Goal: Task Accomplishment & Management: Manage account settings

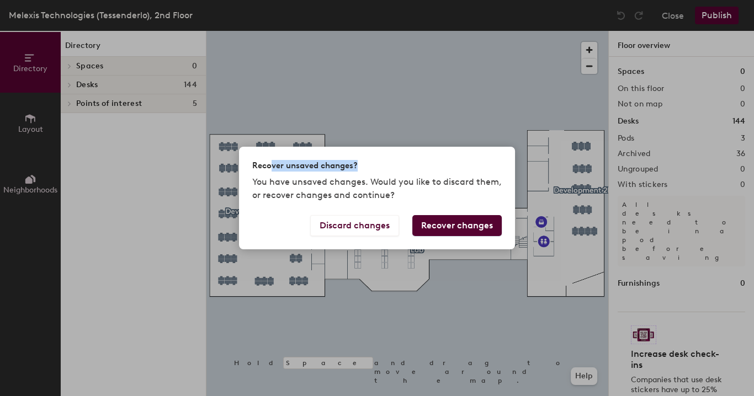
drag, startPoint x: 268, startPoint y: 170, endPoint x: 376, endPoint y: 177, distance: 107.8
click at [375, 166] on div "Recover unsaved changes?" at bounding box center [376, 166] width 249 height 12
click at [253, 189] on p "You have unsaved changes. Would you like to discard them, or recover changes an…" at bounding box center [376, 188] width 249 height 26
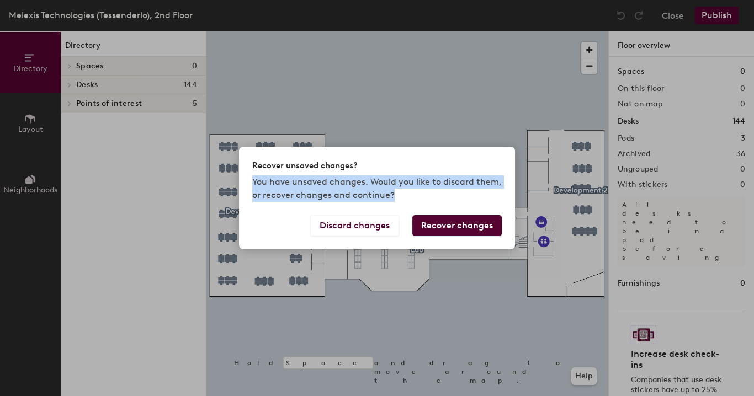
drag, startPoint x: 253, startPoint y: 184, endPoint x: 416, endPoint y: 190, distance: 163.9
click at [416, 190] on p "You have unsaved changes. Would you like to discard them, or recover changes an…" at bounding box center [376, 188] width 249 height 26
click at [393, 201] on p "You have unsaved changes. Would you like to discard them, or recover changes an…" at bounding box center [376, 188] width 249 height 26
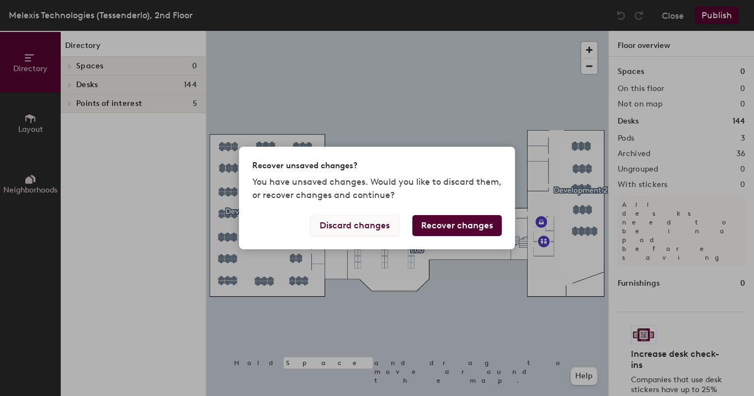
click at [381, 228] on button "Discard changes" at bounding box center [354, 225] width 89 height 21
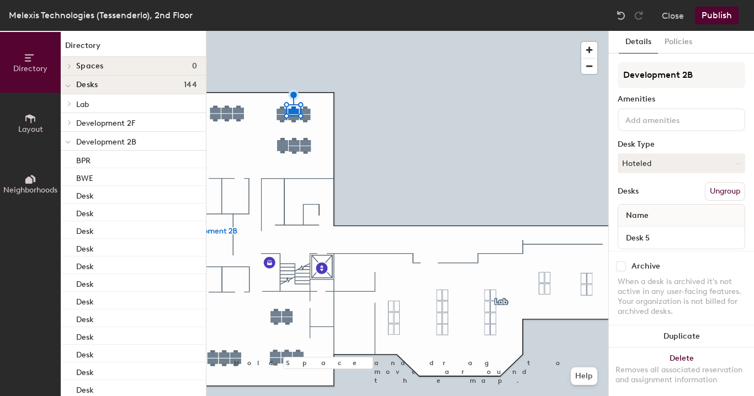
click at [302, 31] on div at bounding box center [407, 31] width 402 height 0
click at [697, 159] on button "Hoteled" at bounding box center [680, 163] width 127 height 20
click at [651, 199] on div "Assigned" at bounding box center [673, 197] width 110 height 17
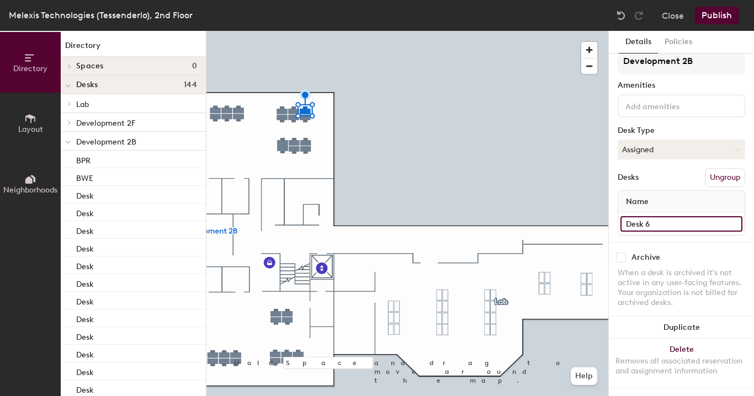
click at [652, 216] on input "Desk 6" at bounding box center [681, 223] width 122 height 15
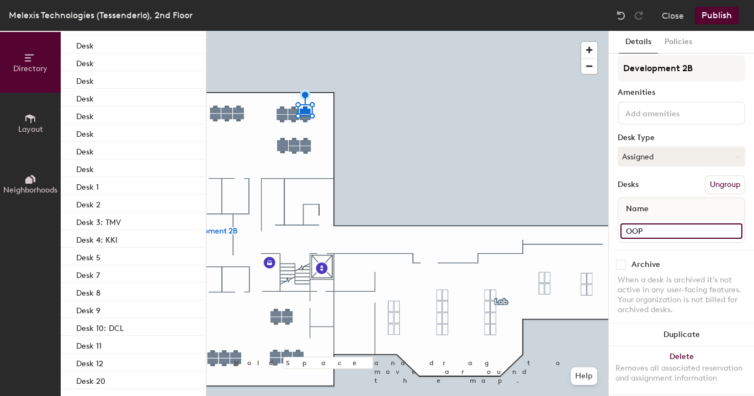
scroll to position [0, 0]
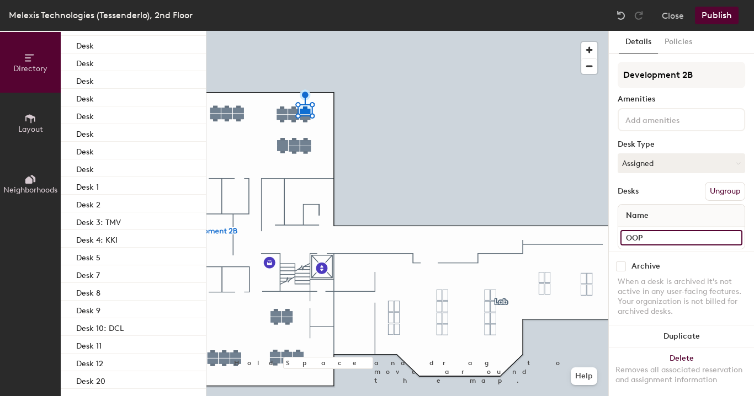
type input "OOP"
click at [699, 21] on button "Publish" at bounding box center [716, 16] width 44 height 18
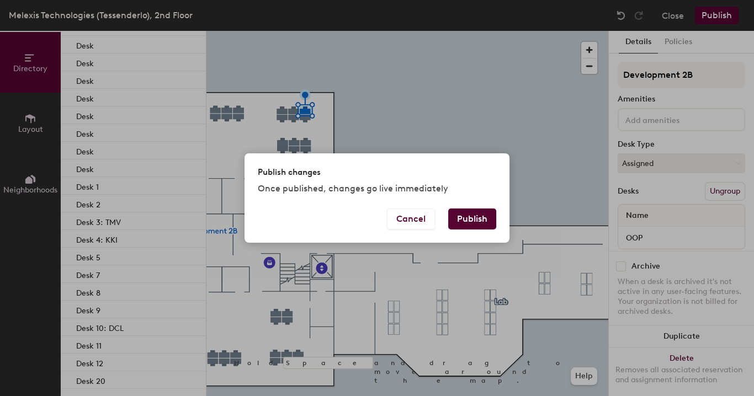
click at [464, 212] on button "Publish" at bounding box center [472, 219] width 48 height 21
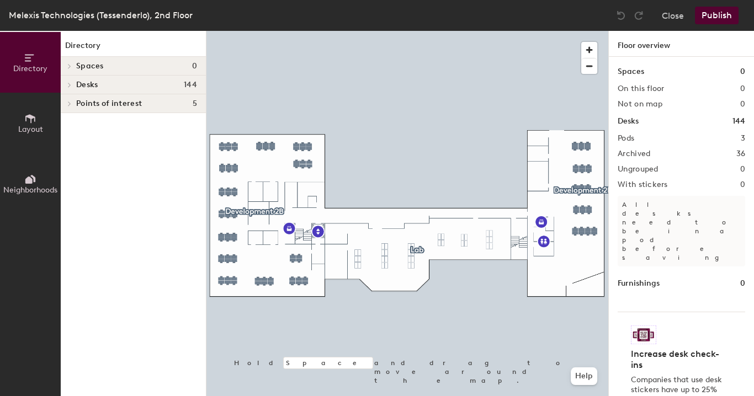
click at [310, 31] on div at bounding box center [407, 31] width 402 height 0
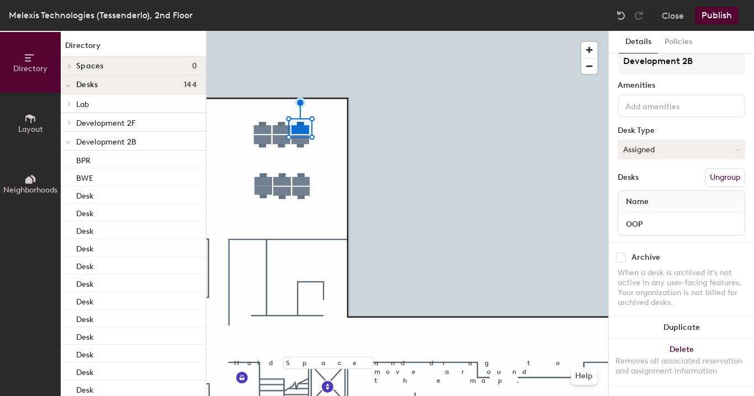
scroll to position [21, 0]
click at [659, 142] on button "Assigned" at bounding box center [680, 150] width 127 height 20
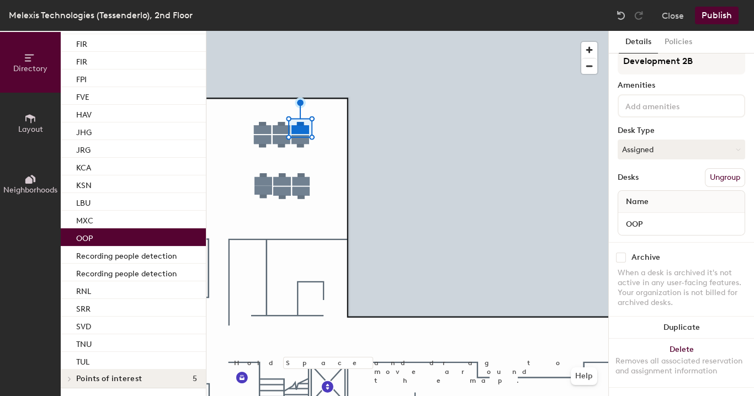
scroll to position [1123, 0]
click at [92, 219] on p "MXC" at bounding box center [84, 218] width 17 height 13
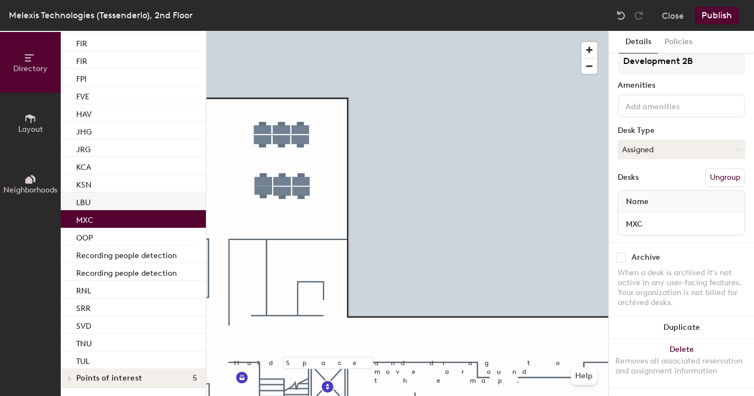
click at [103, 200] on div "LBU" at bounding box center [133, 202] width 145 height 18
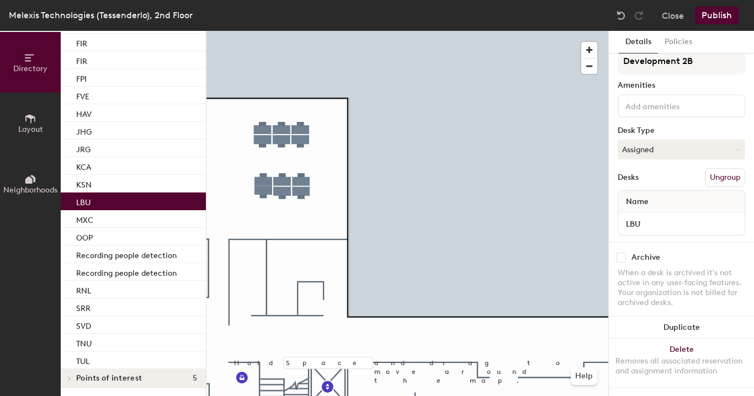
click at [101, 204] on div "LBU" at bounding box center [133, 202] width 145 height 18
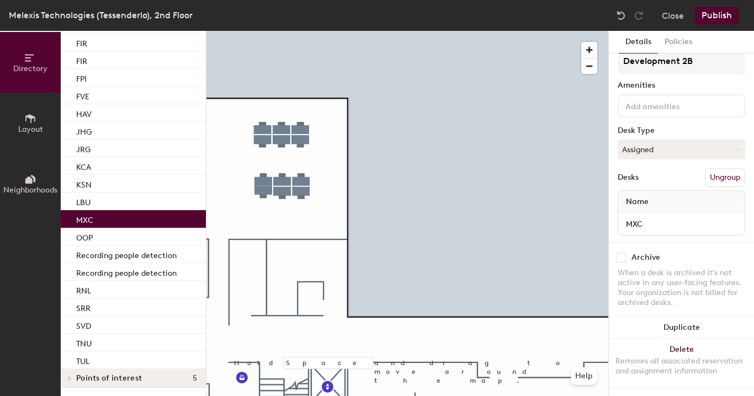
click at [98, 222] on div "MXC" at bounding box center [133, 219] width 145 height 18
click at [94, 232] on div "OOP" at bounding box center [133, 237] width 145 height 18
click at [100, 211] on div "MXC" at bounding box center [133, 219] width 145 height 18
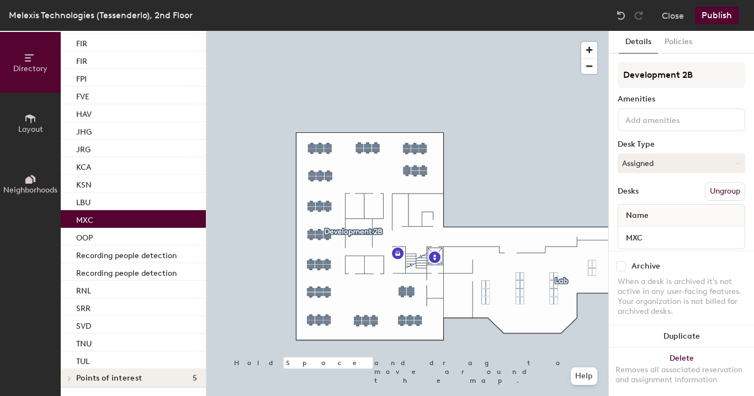
click at [119, 223] on div "MXC" at bounding box center [133, 219] width 145 height 18
click at [124, 205] on div "LBU" at bounding box center [133, 202] width 145 height 18
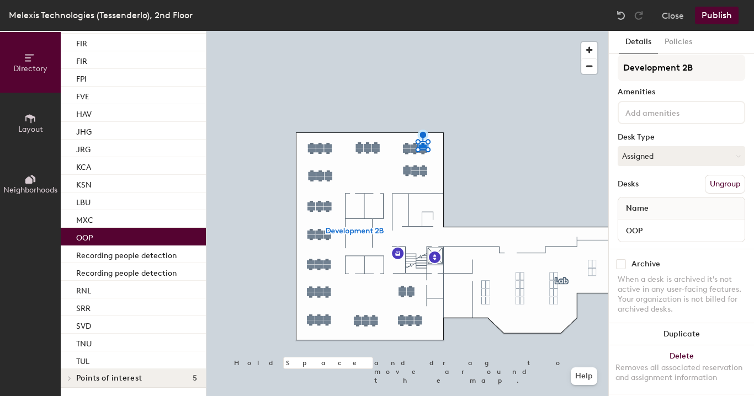
scroll to position [0, 0]
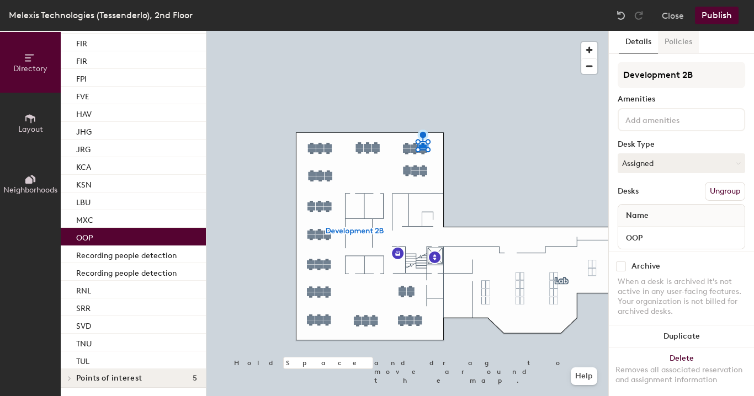
click at [683, 43] on button "Policies" at bounding box center [678, 42] width 41 height 23
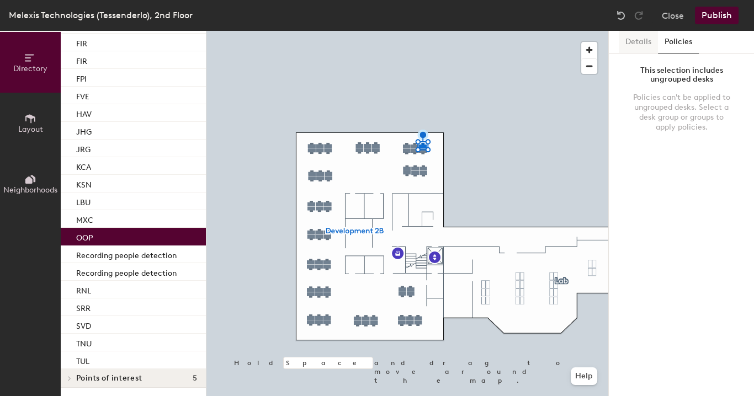
click at [638, 44] on button "Details" at bounding box center [637, 42] width 39 height 23
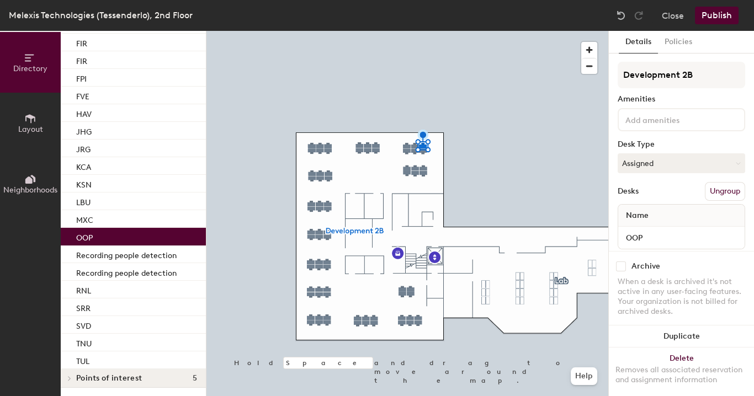
click at [117, 235] on div "OOP" at bounding box center [133, 237] width 145 height 18
click at [668, 90] on div "Development 2B Amenities Desk Type Assigned Desks Ungroup Name OOP" at bounding box center [680, 156] width 127 height 194
click at [676, 100] on div "Amenities" at bounding box center [680, 99] width 127 height 9
click at [690, 42] on button "Policies" at bounding box center [678, 42] width 41 height 23
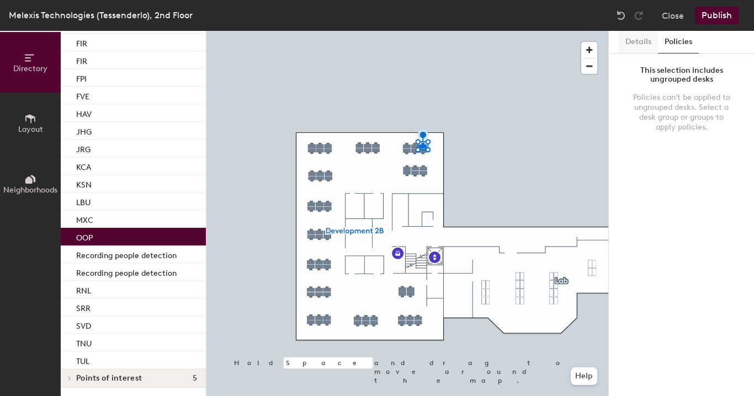
click at [645, 49] on button "Details" at bounding box center [637, 42] width 39 height 23
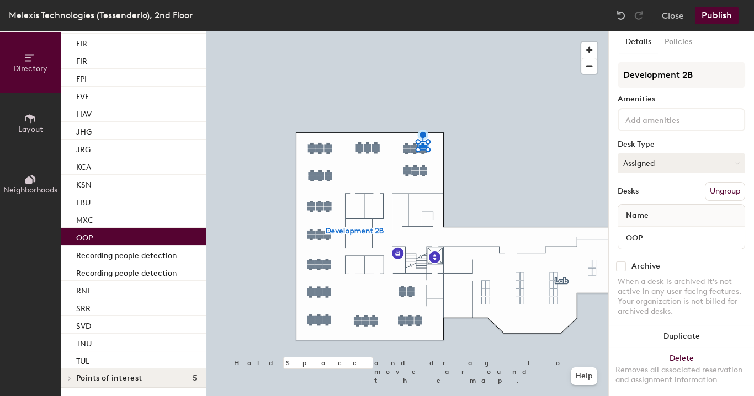
click at [665, 165] on button "Assigned" at bounding box center [680, 163] width 127 height 20
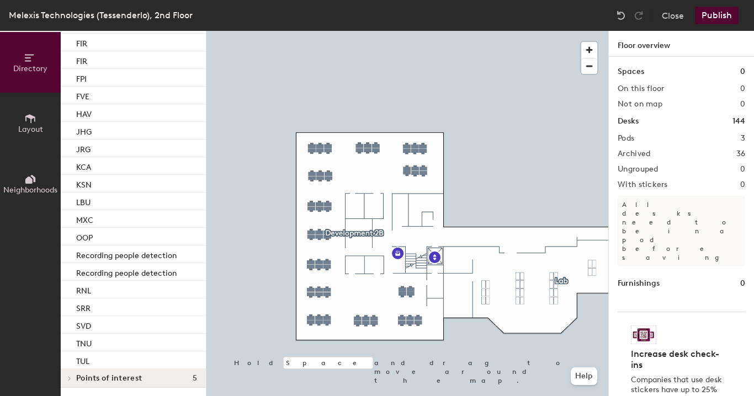
click at [421, 31] on div at bounding box center [407, 31] width 402 height 0
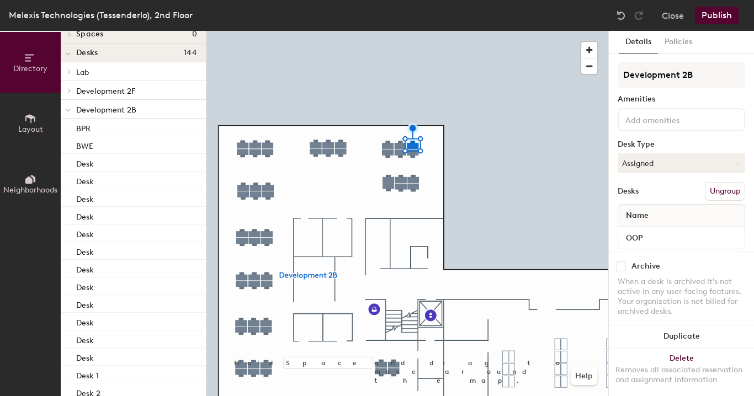
scroll to position [20, 0]
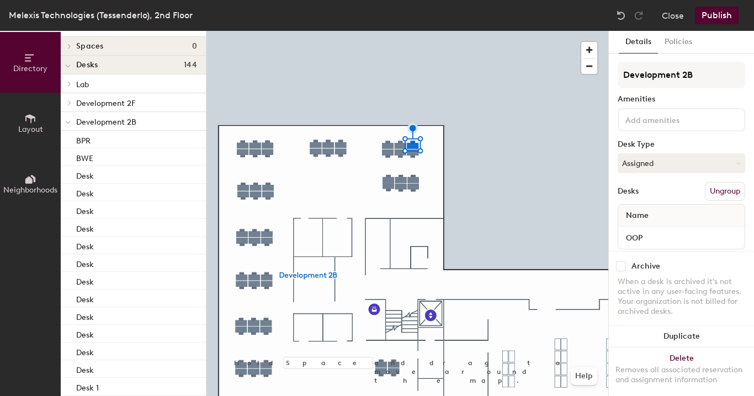
click at [130, 12] on div "Melexis Technologies (Tessenderlo), 2nd Floor" at bounding box center [101, 15] width 184 height 14
click at [676, 22] on button "Close" at bounding box center [672, 16] width 22 height 18
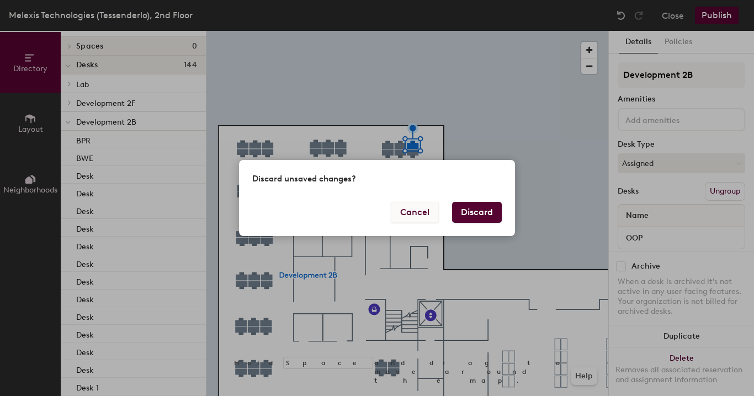
click at [405, 211] on button "Cancel" at bounding box center [415, 212] width 48 height 21
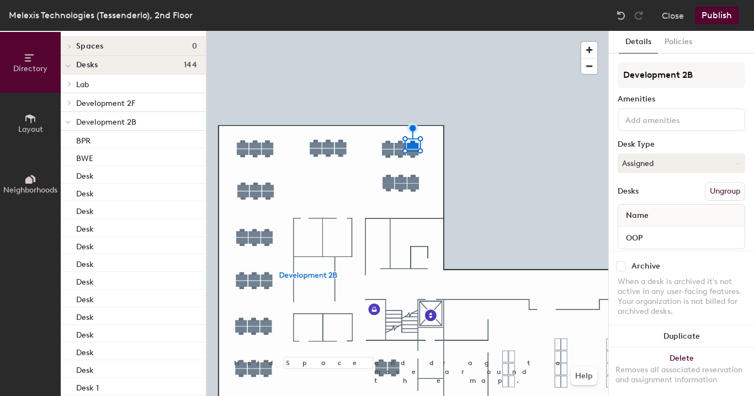
click at [721, 19] on button "Publish" at bounding box center [716, 16] width 44 height 18
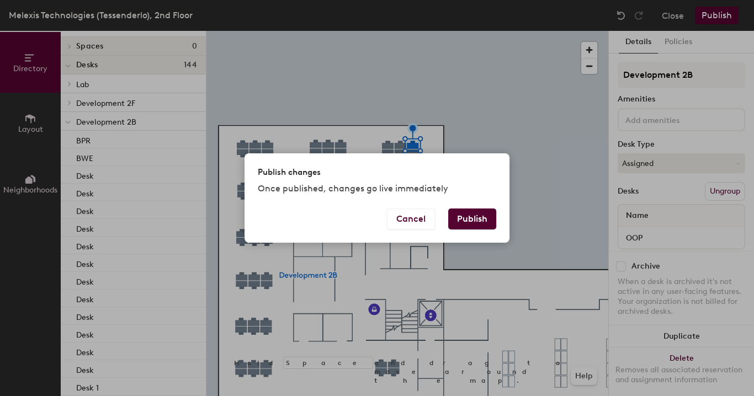
click at [477, 206] on div "Publish changes Once published, changes go live immediately" at bounding box center [376, 180] width 265 height 55
click at [477, 217] on button "Publish" at bounding box center [472, 219] width 48 height 21
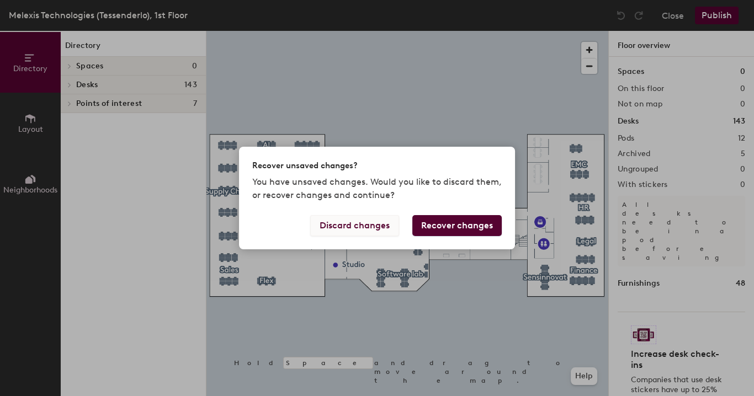
click at [397, 225] on button "Discard changes" at bounding box center [354, 225] width 89 height 21
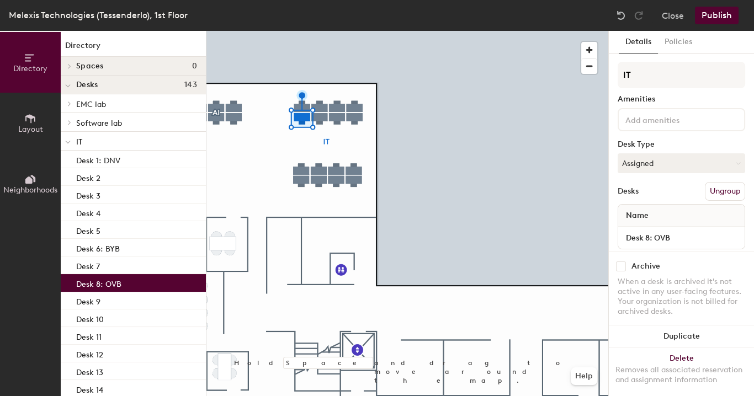
scroll to position [21, 0]
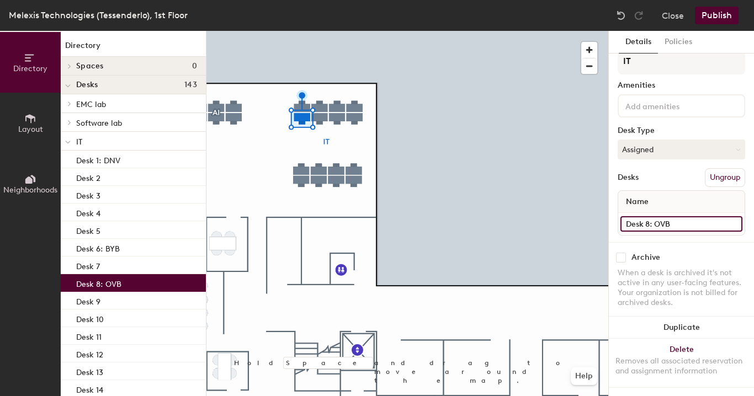
click at [724, 216] on input "Desk 8: OVB" at bounding box center [681, 223] width 122 height 15
click at [703, 202] on div "Name" at bounding box center [681, 202] width 126 height 22
click at [726, 216] on input "Desk 8: OVB" at bounding box center [681, 223] width 122 height 15
click at [138, 285] on div "Desk 8: OVB" at bounding box center [133, 283] width 145 height 18
drag, startPoint x: 172, startPoint y: 284, endPoint x: 165, endPoint y: 286, distance: 6.8
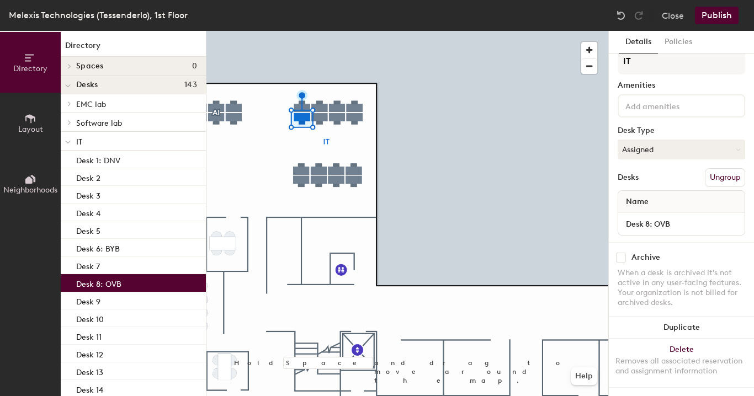
click at [165, 286] on div "Desk 8: OVB" at bounding box center [133, 283] width 145 height 18
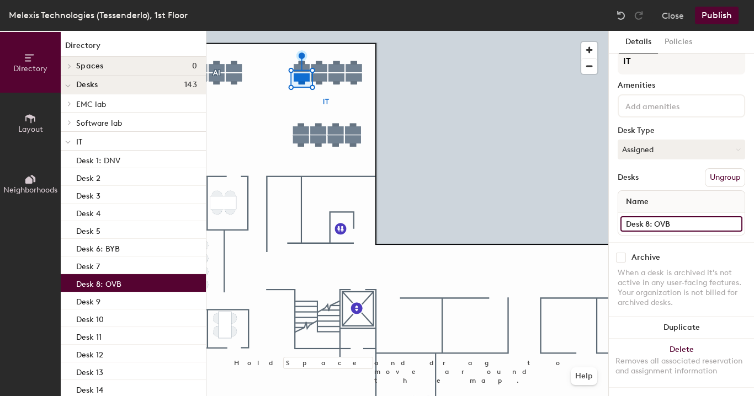
click at [669, 217] on input "Desk 8: OVB" at bounding box center [681, 223] width 122 height 15
click at [662, 168] on div "Desks Ungroup" at bounding box center [680, 177] width 127 height 19
click at [666, 141] on button "Assigned" at bounding box center [680, 150] width 127 height 20
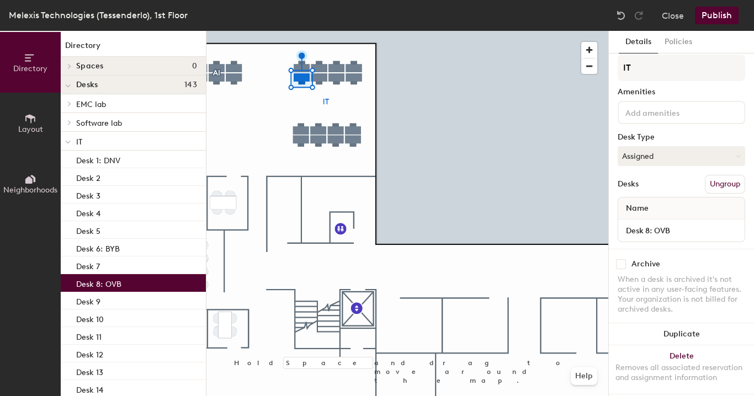
scroll to position [0, 0]
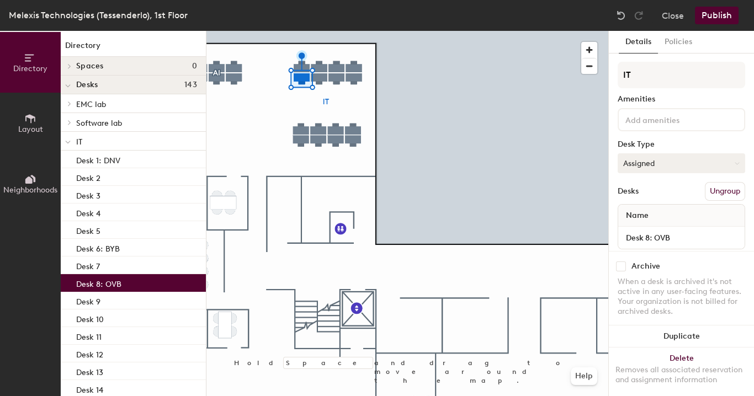
click at [349, 31] on div at bounding box center [407, 31] width 402 height 0
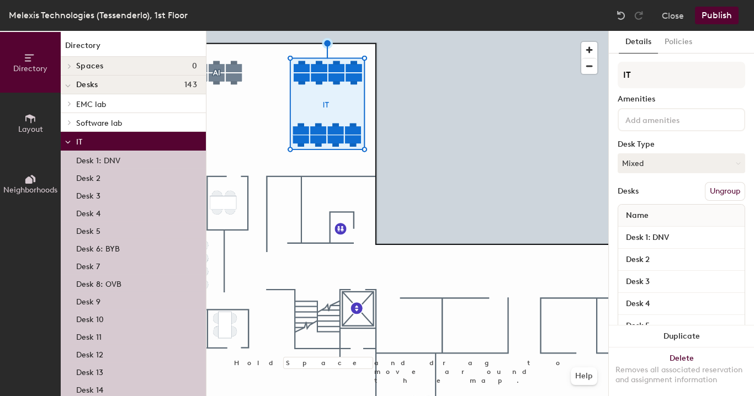
click at [416, 31] on div at bounding box center [407, 31] width 402 height 0
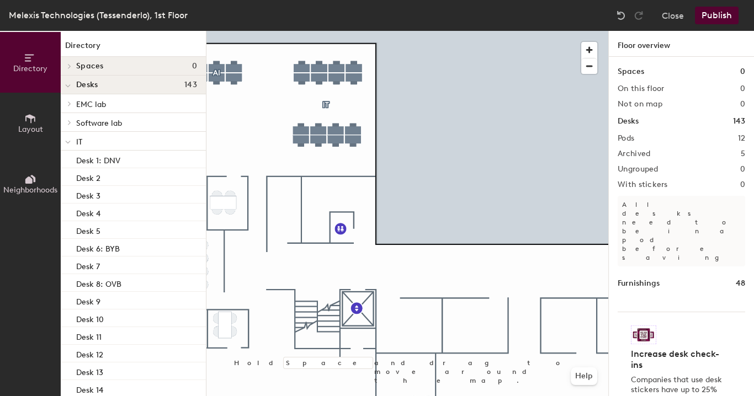
click at [27, 119] on icon at bounding box center [30, 119] width 12 height 12
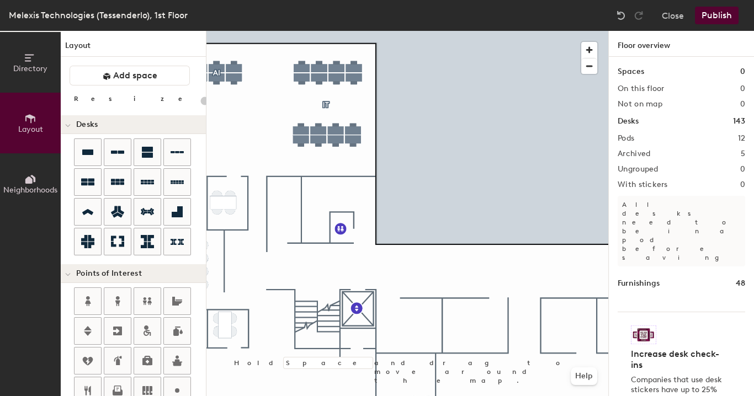
click at [16, 166] on button "Neighborhoods" at bounding box center [30, 183] width 61 height 61
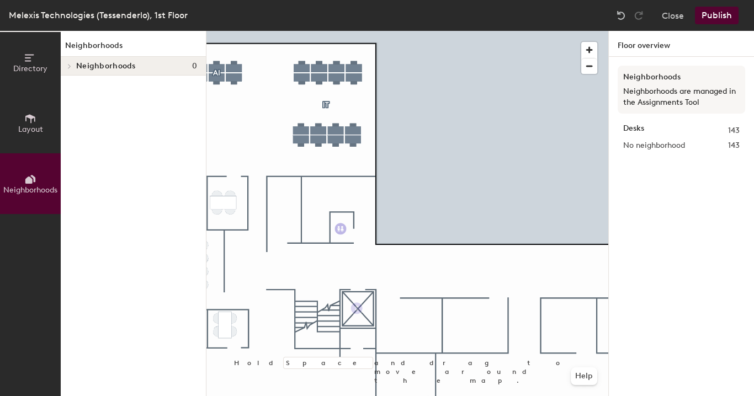
click at [44, 64] on span "Directory" at bounding box center [30, 68] width 34 height 9
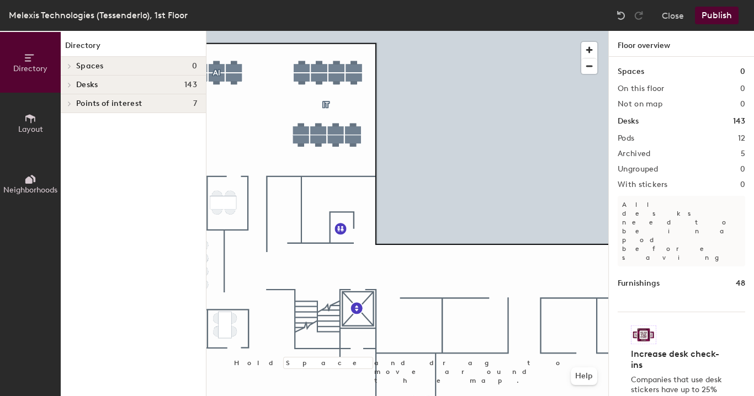
click at [92, 86] on span "Desks" at bounding box center [87, 85] width 22 height 9
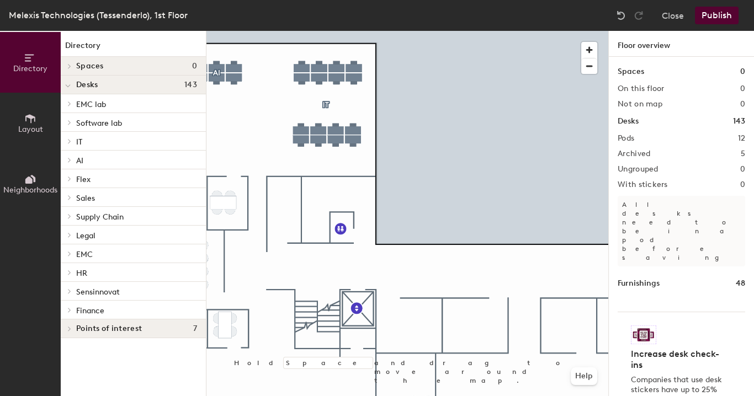
click at [87, 142] on p "IT" at bounding box center [136, 141] width 121 height 14
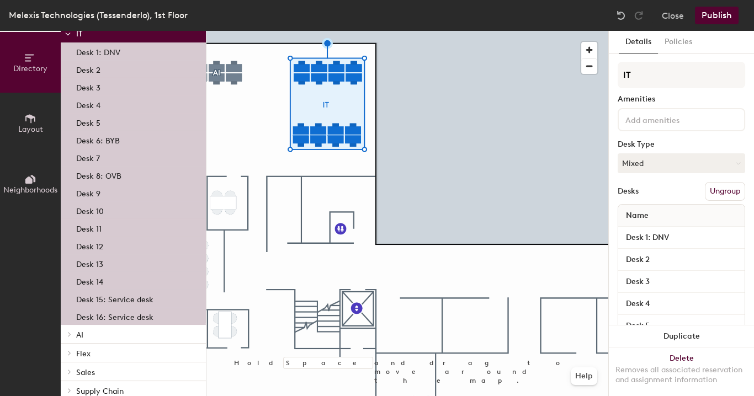
scroll to position [100, 0]
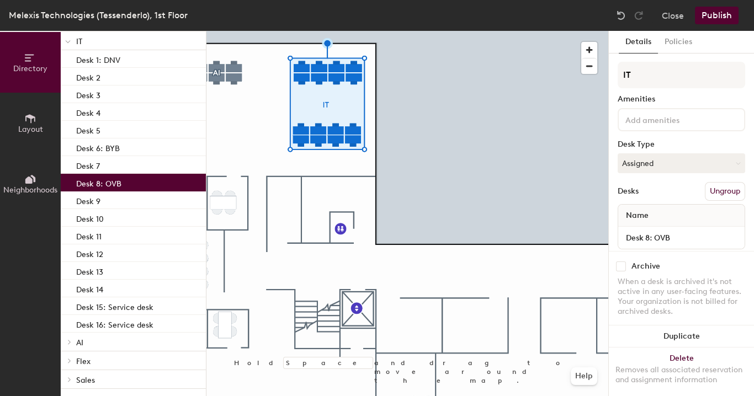
click at [103, 181] on p "Desk 8: OVB" at bounding box center [98, 182] width 45 height 13
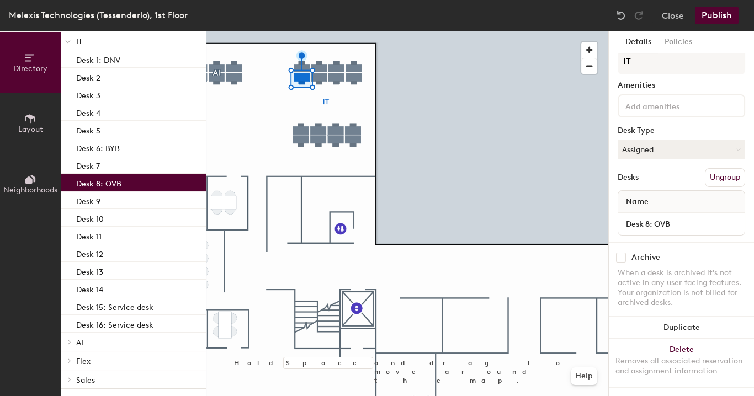
scroll to position [21, 0]
click at [726, 216] on input "Desk 8: OVB" at bounding box center [681, 223] width 122 height 15
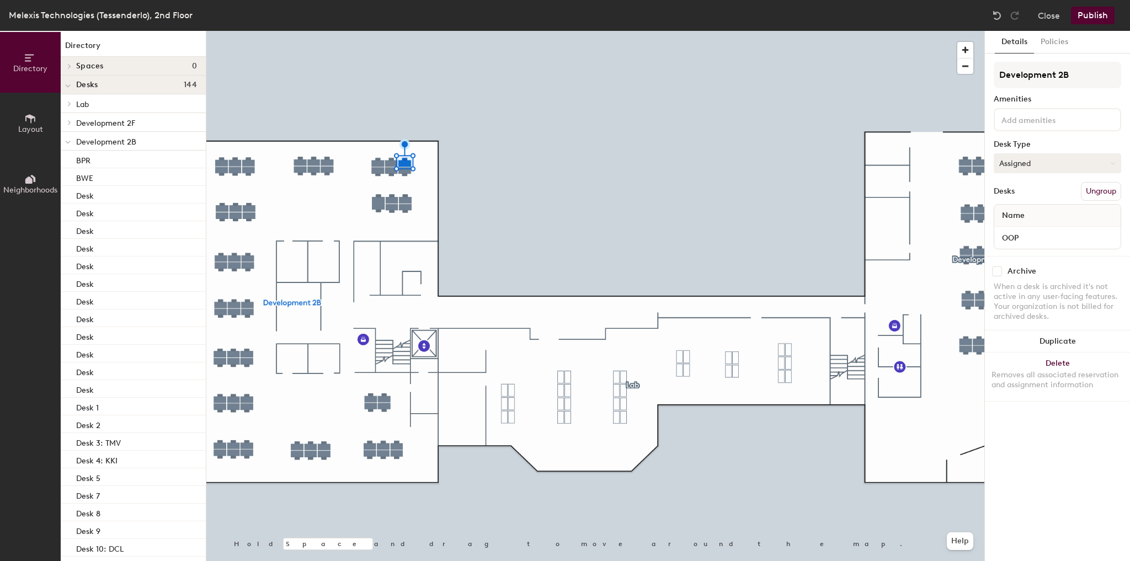
click at [1053, 163] on button "Assigned" at bounding box center [1056, 163] width 127 height 20
click at [1015, 162] on button "Assigned" at bounding box center [1056, 163] width 127 height 20
click at [1019, 165] on button "Assigned" at bounding box center [1056, 163] width 127 height 20
click at [1011, 232] on input "OOP" at bounding box center [1057, 237] width 122 height 15
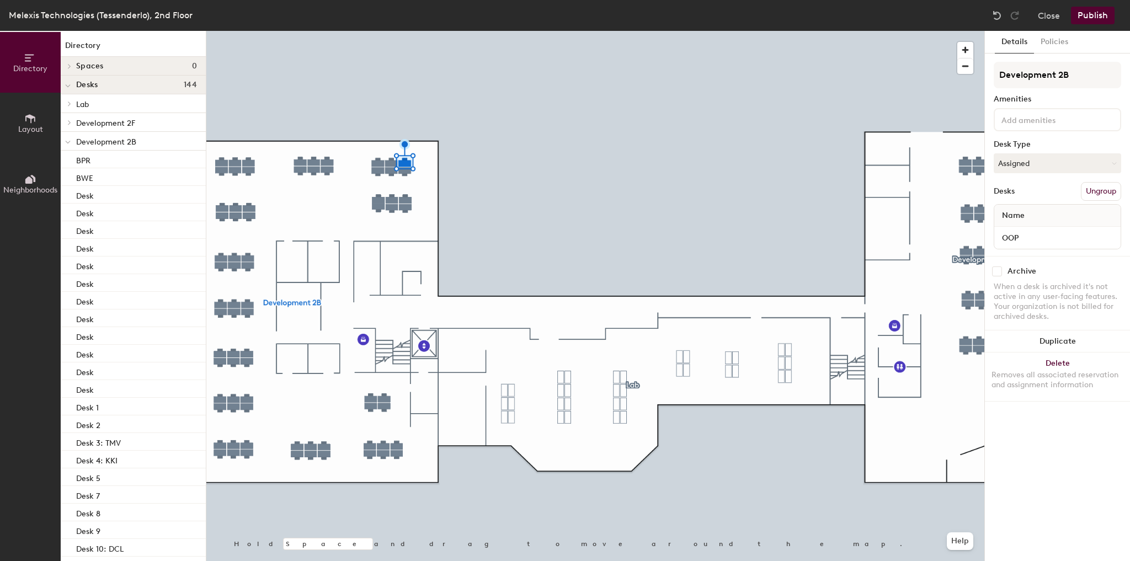
click at [1030, 201] on div "Development 2B Amenities Desk Type Assigned Desks Ungroup Name OOP" at bounding box center [1056, 159] width 127 height 194
click at [1101, 21] on button "Publish" at bounding box center [1093, 16] width 44 height 18
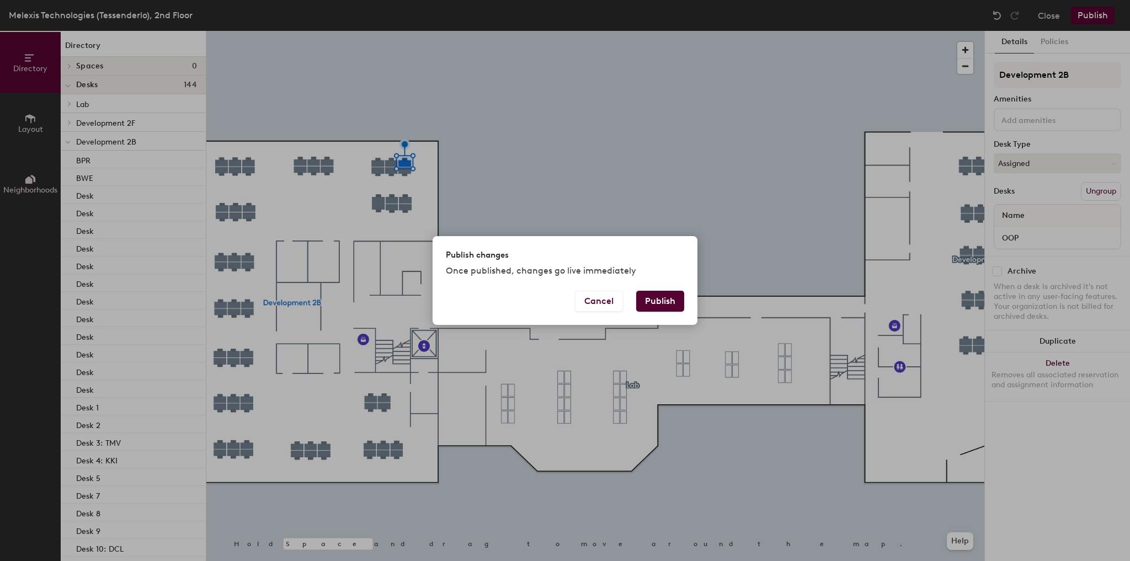
click at [634, 299] on div "Cancel Publish" at bounding box center [564, 308] width 265 height 34
click at [649, 298] on button "Publish" at bounding box center [660, 301] width 48 height 21
